Goal: Entertainment & Leisure: Consume media (video, audio)

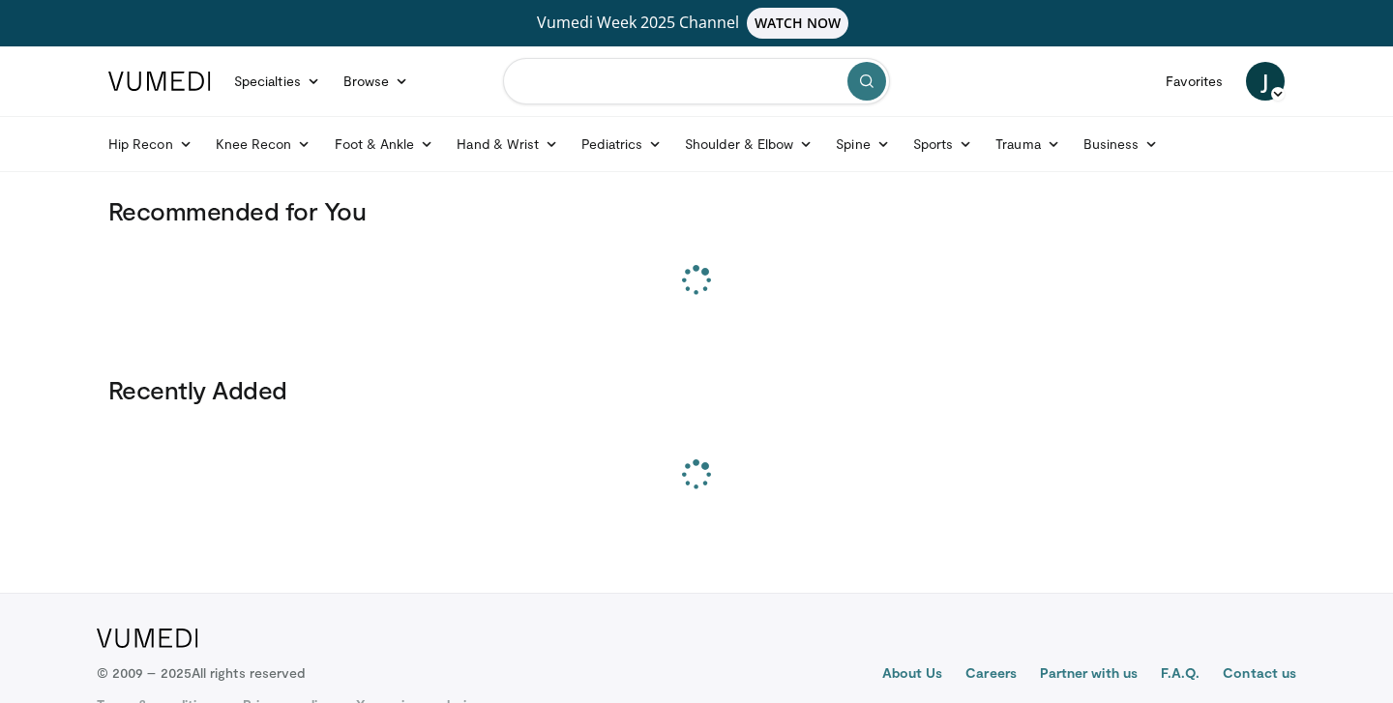
click at [565, 83] on input "Search topics, interventions" at bounding box center [696, 81] width 387 height 46
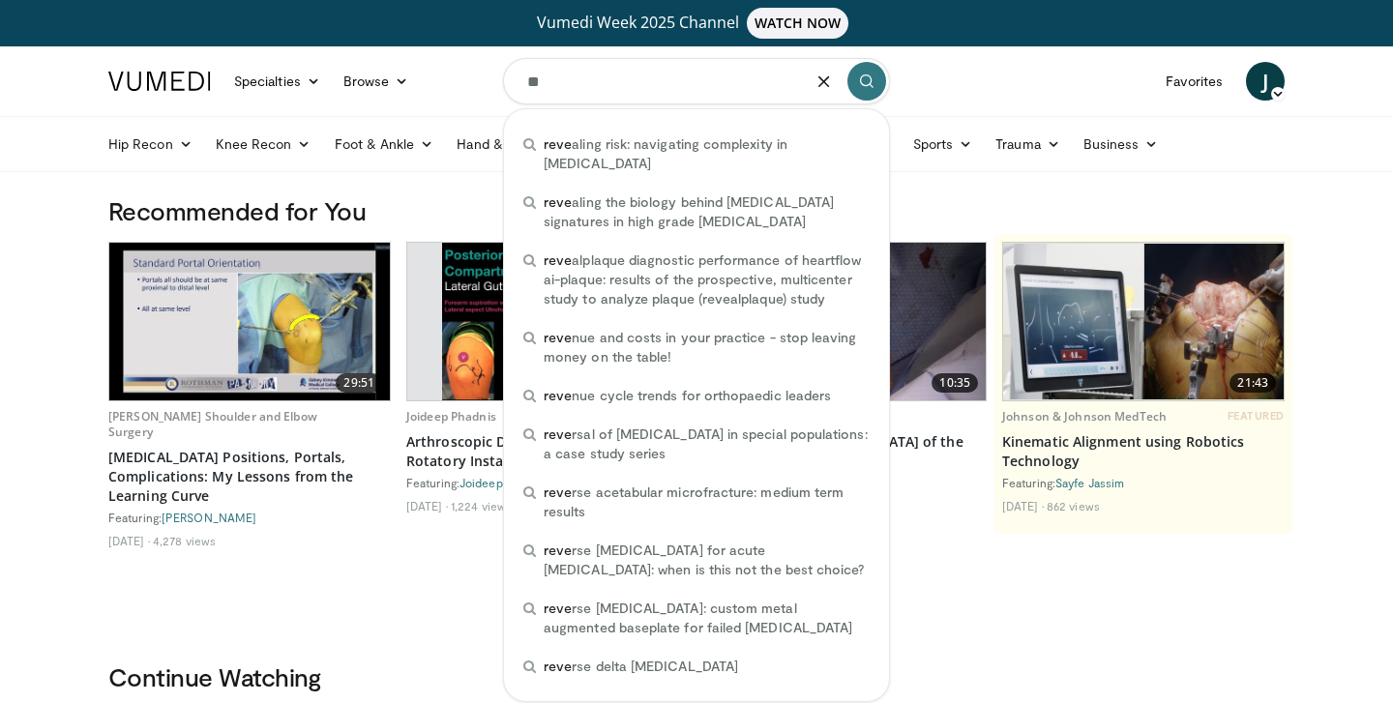
type input "*"
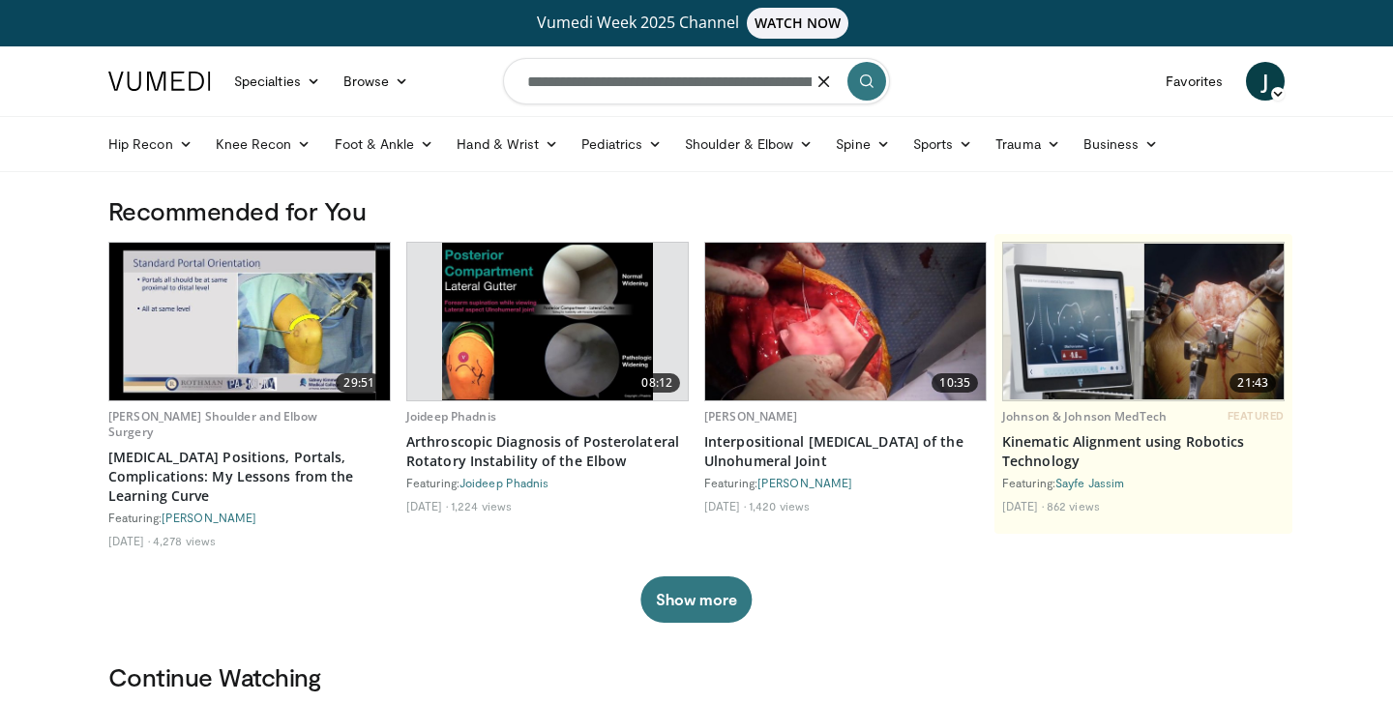
type input "**********"
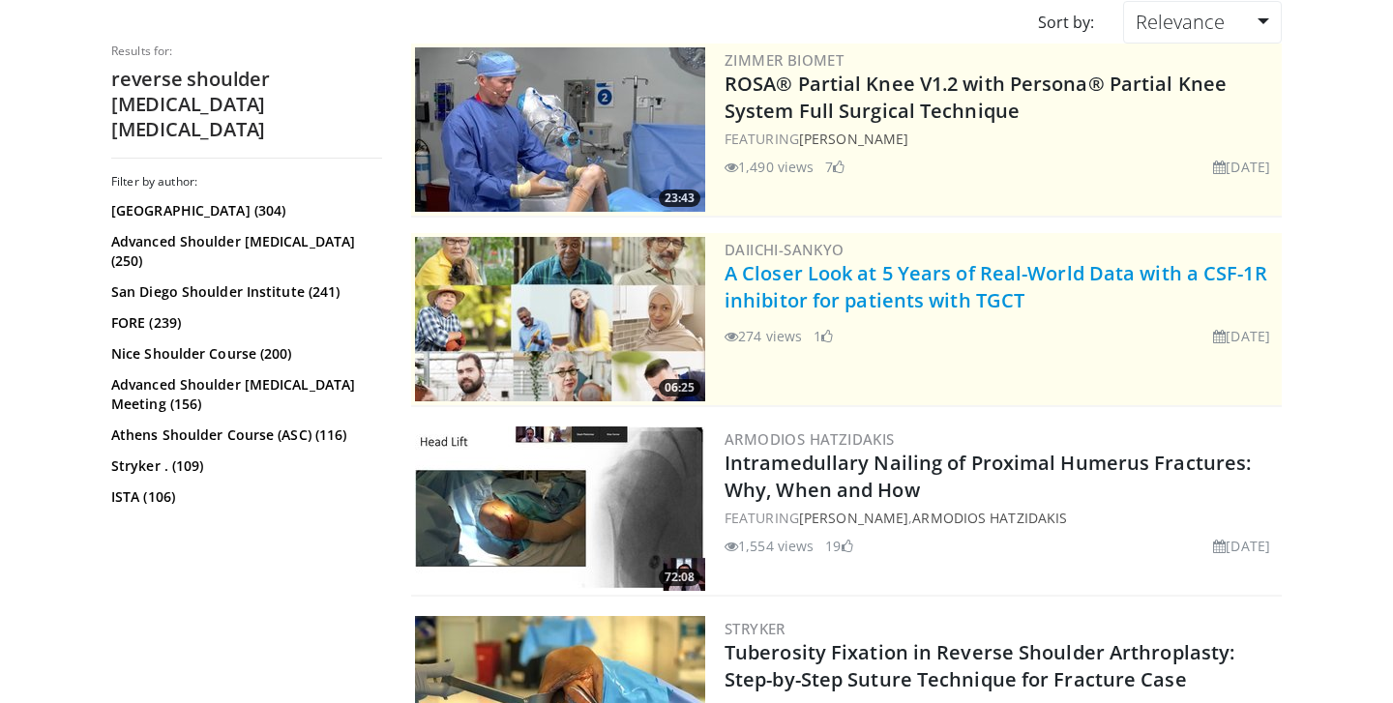
scroll to position [384, 0]
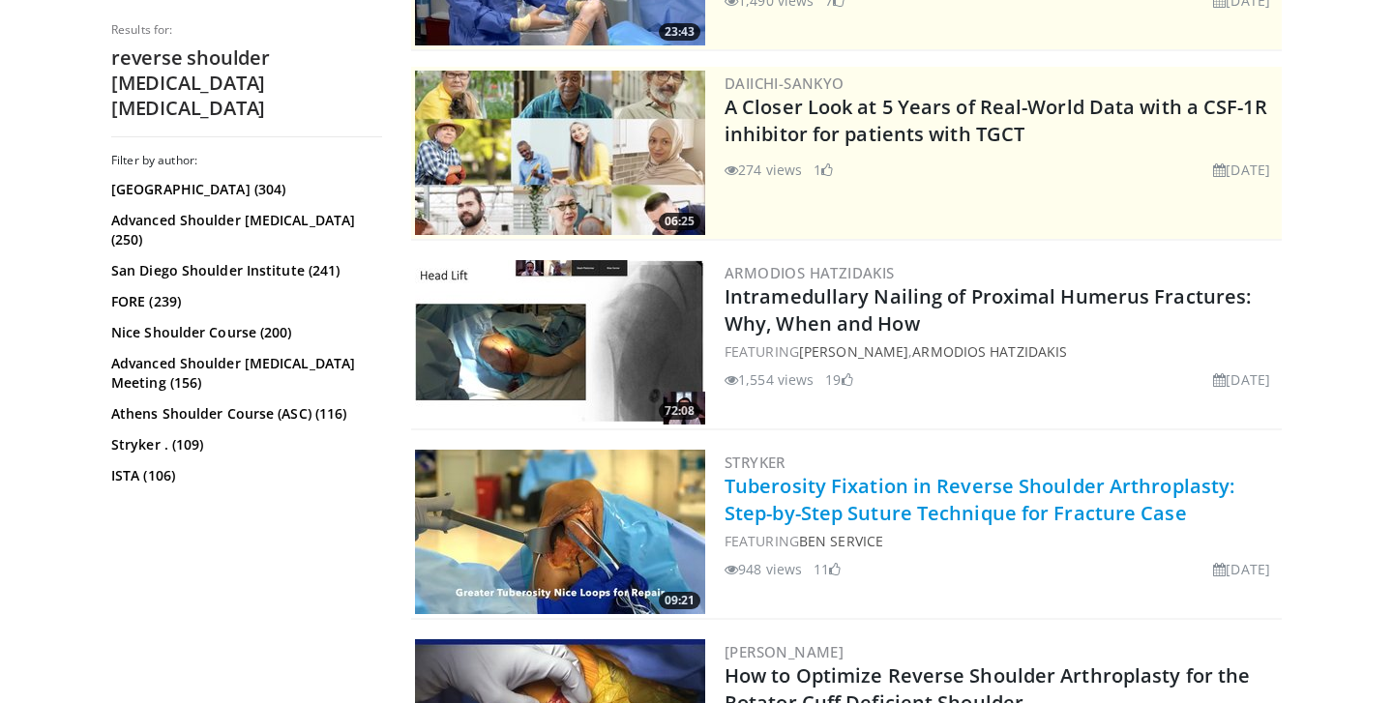
click at [867, 484] on link "Tuberosity Fixation in Reverse Shoulder Arthroplasty: Step-by-Step Suture Techn…" at bounding box center [980, 499] width 510 height 53
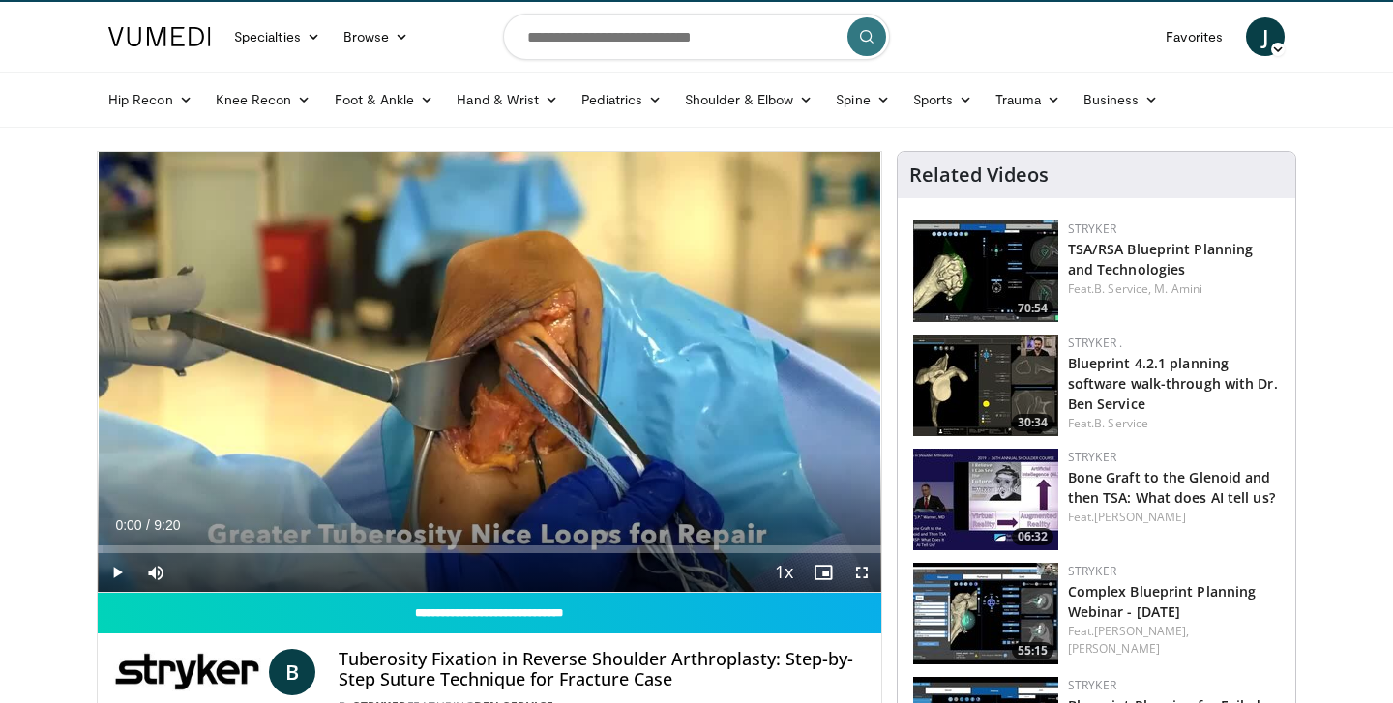
scroll to position [49, 0]
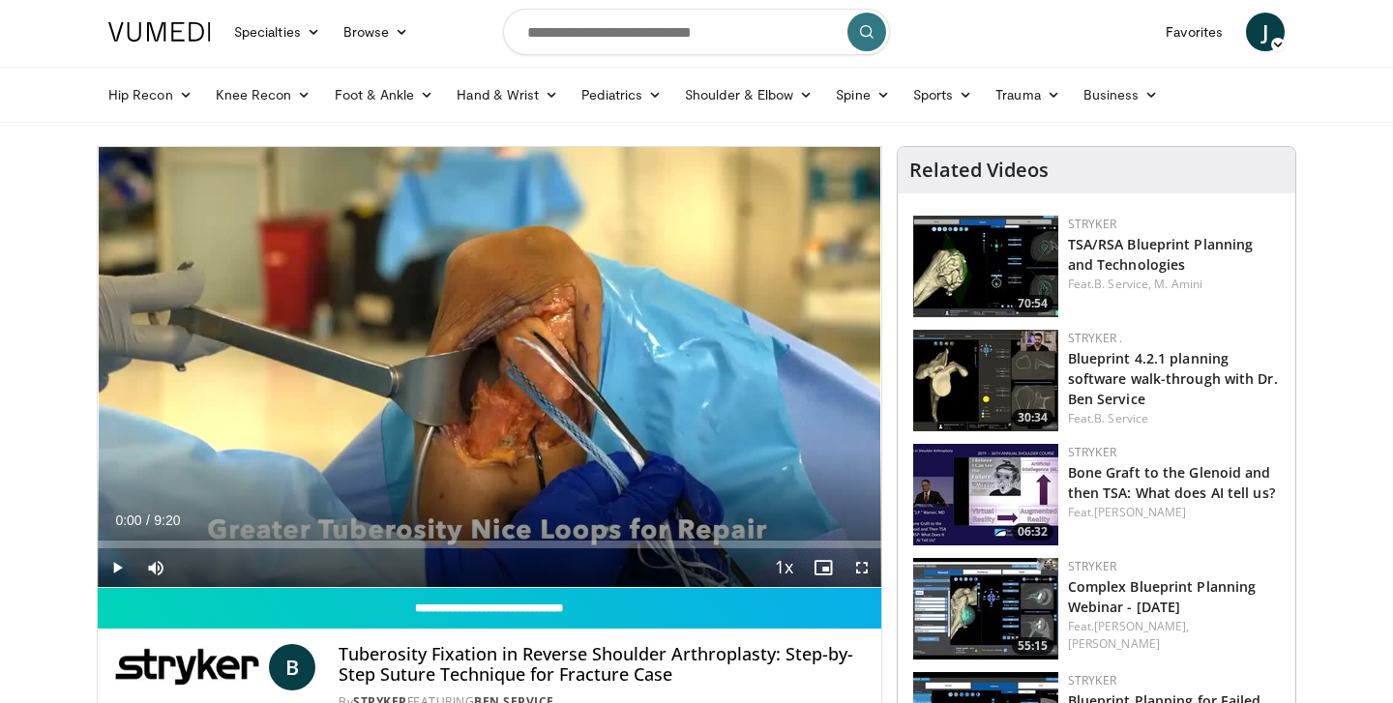
click at [119, 565] on span "Video Player" at bounding box center [117, 568] width 39 height 39
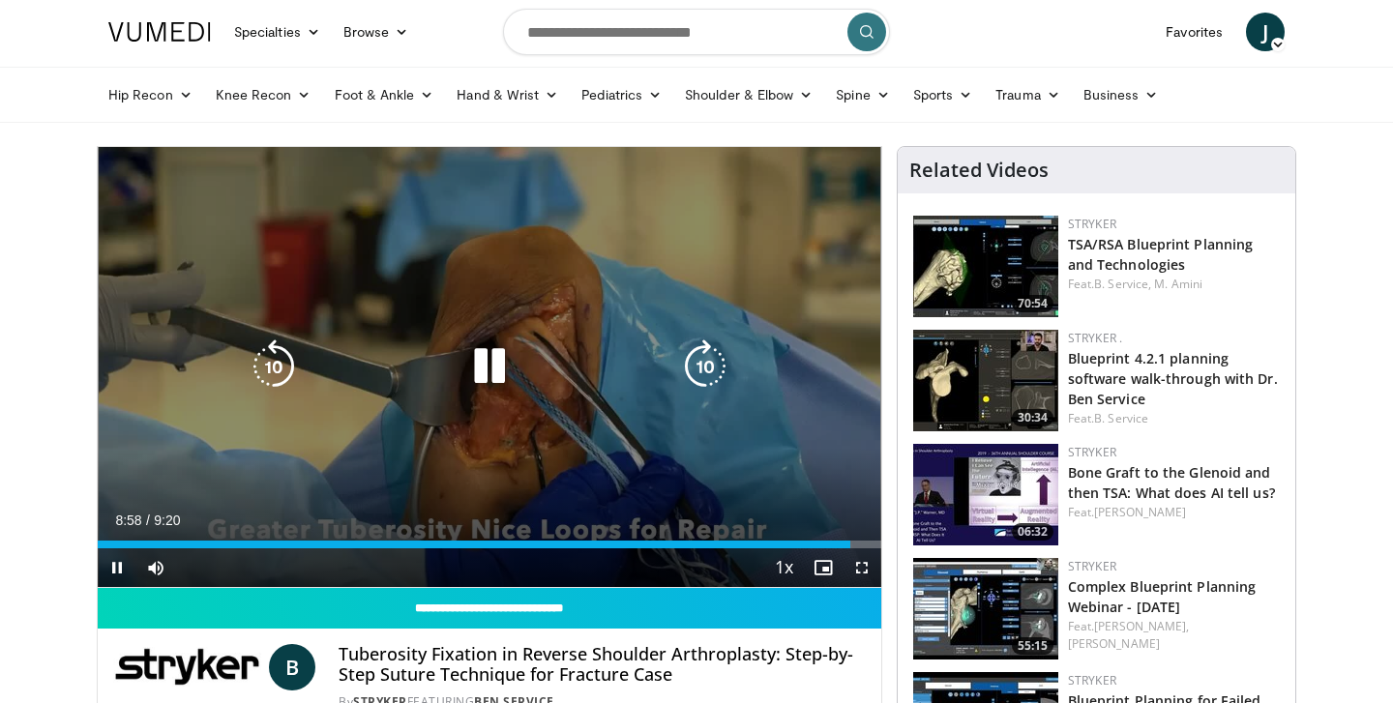
click at [501, 373] on icon "Video Player" at bounding box center [489, 367] width 54 height 54
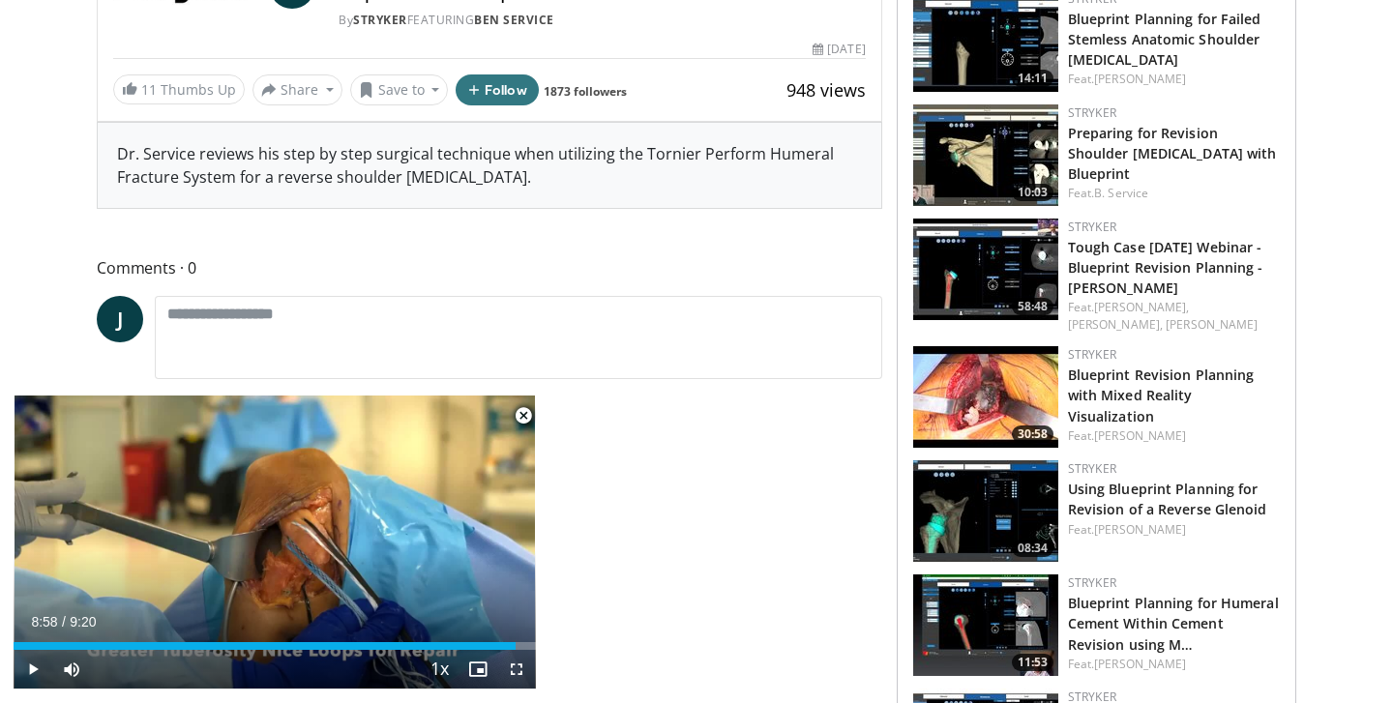
scroll to position [765, 0]
